Goal: Navigation & Orientation: Understand site structure

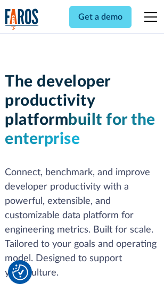
scroll to position [160, 0]
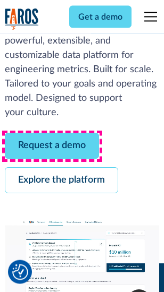
click at [52, 147] on link "Request a demo" at bounding box center [52, 146] width 94 height 26
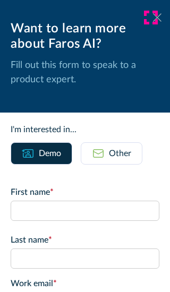
click at [153, 18] on icon at bounding box center [157, 17] width 9 height 8
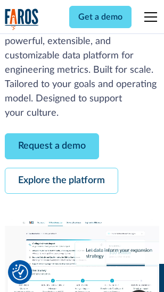
scroll to position [195, 0]
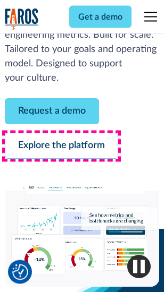
click at [61, 147] on link "Explore the platform" at bounding box center [61, 146] width 113 height 26
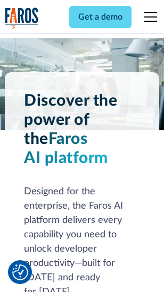
scroll to position [8101, 0]
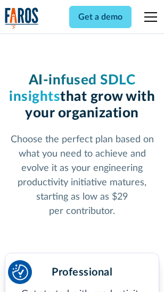
scroll to position [1689, 0]
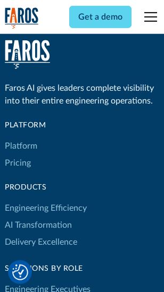
click at [21, 146] on link "Platform" at bounding box center [21, 146] width 32 height 17
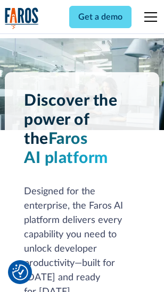
scroll to position [8442, 0]
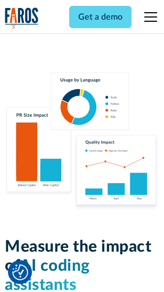
scroll to position [6640, 0]
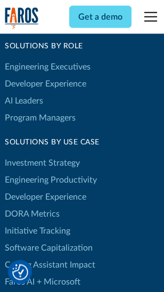
click at [32, 206] on link "DORA Metrics" at bounding box center [32, 214] width 55 height 17
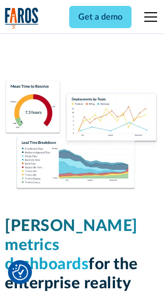
scroll to position [4710, 0]
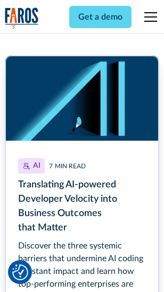
scroll to position [4765, 0]
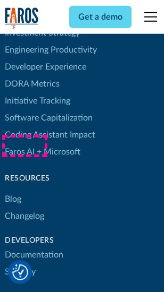
click at [24, 208] on link "Changelog" at bounding box center [24, 216] width 39 height 17
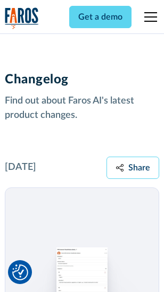
scroll to position [13037, 0]
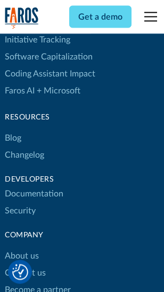
click at [21, 248] on link "About us" at bounding box center [22, 256] width 34 height 17
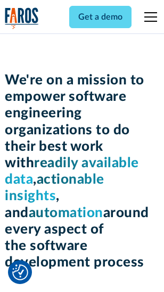
scroll to position [3680, 0]
